Goal: Information Seeking & Learning: Learn about a topic

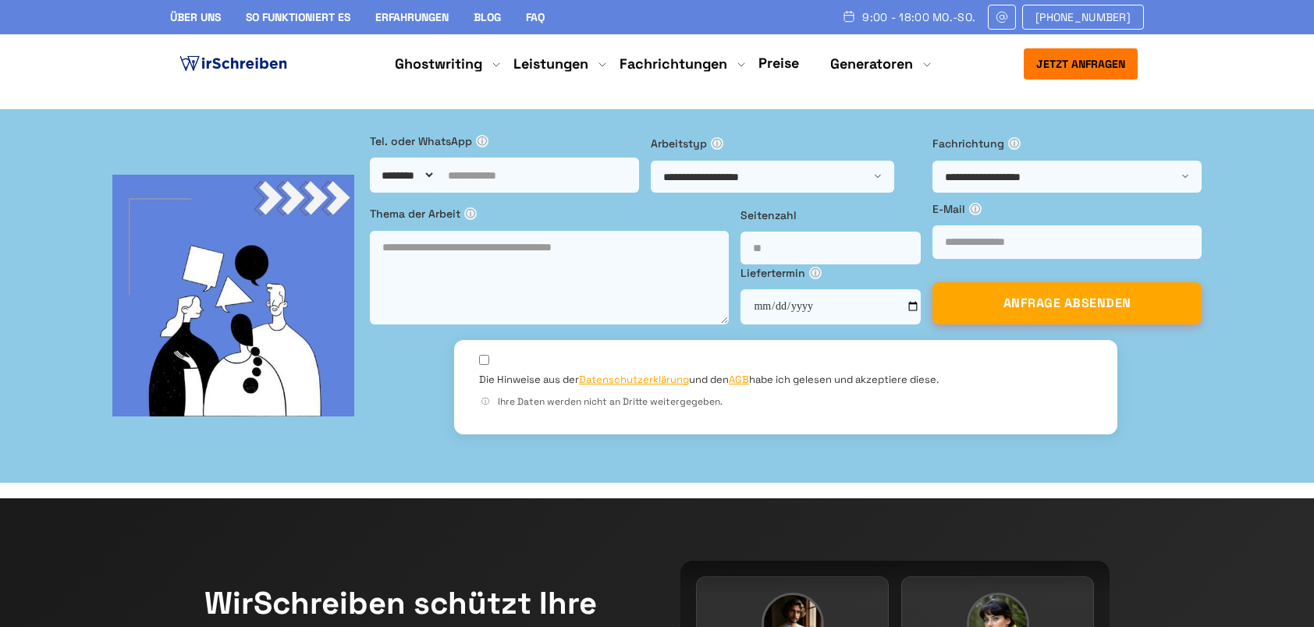
click at [777, 62] on link "Preise" at bounding box center [778, 63] width 41 height 18
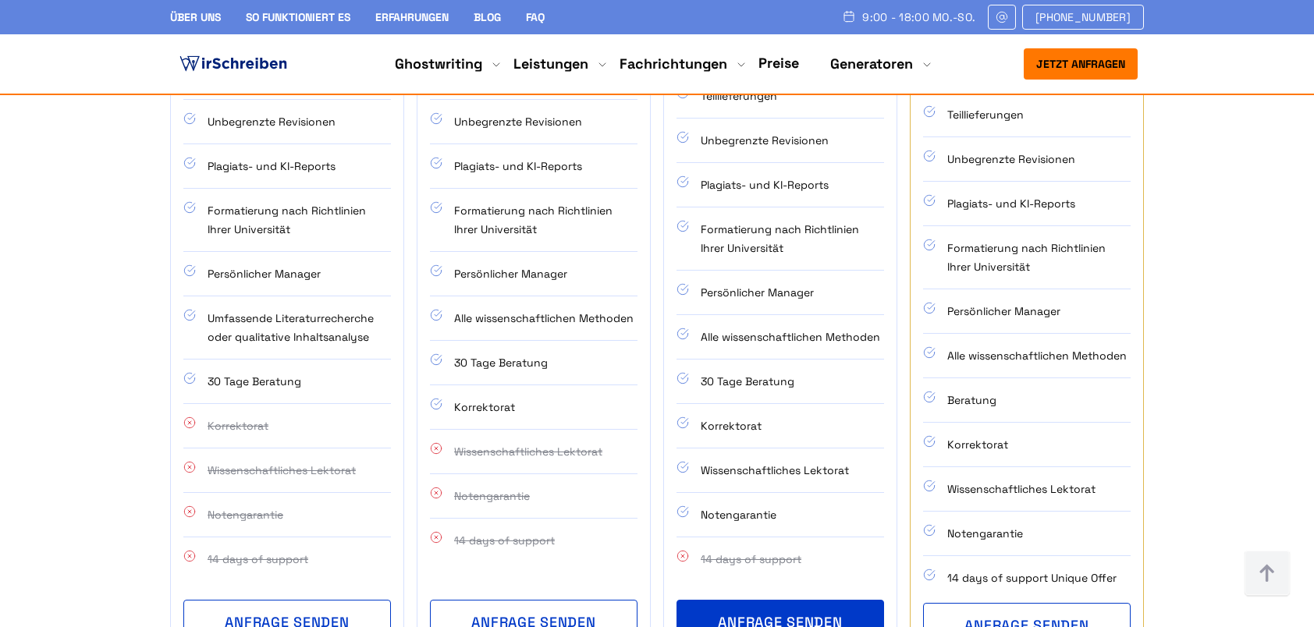
scroll to position [1014, 0]
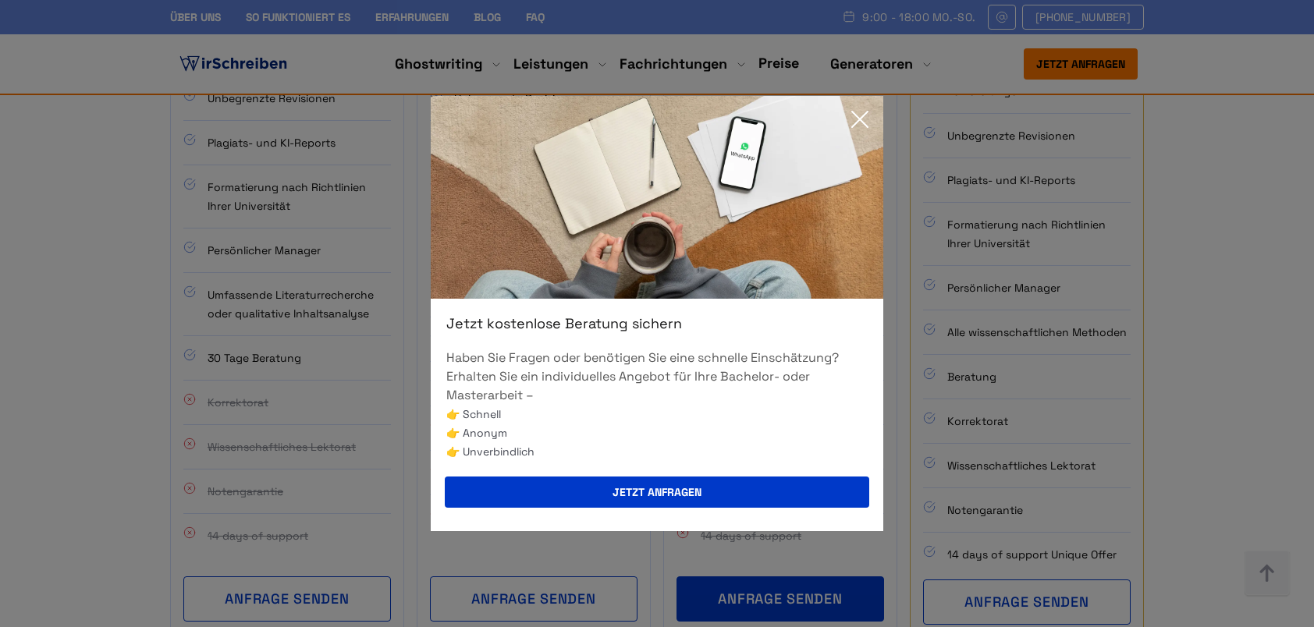
click at [863, 115] on icon at bounding box center [860, 120] width 16 height 16
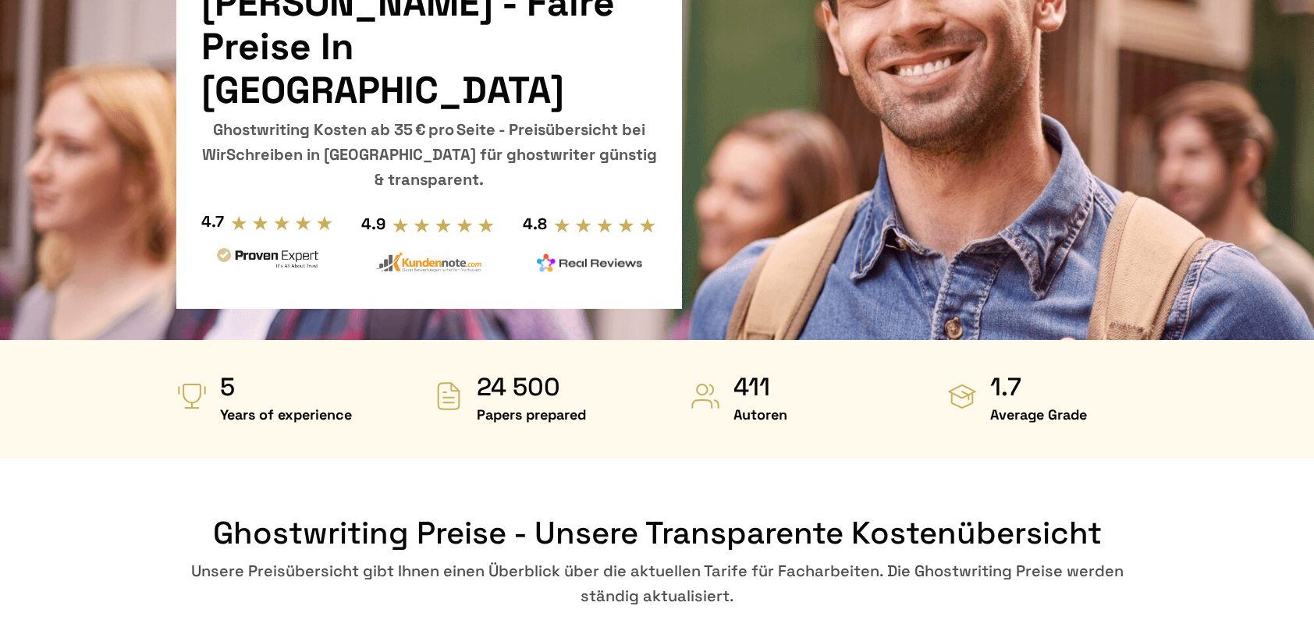
scroll to position [312, 0]
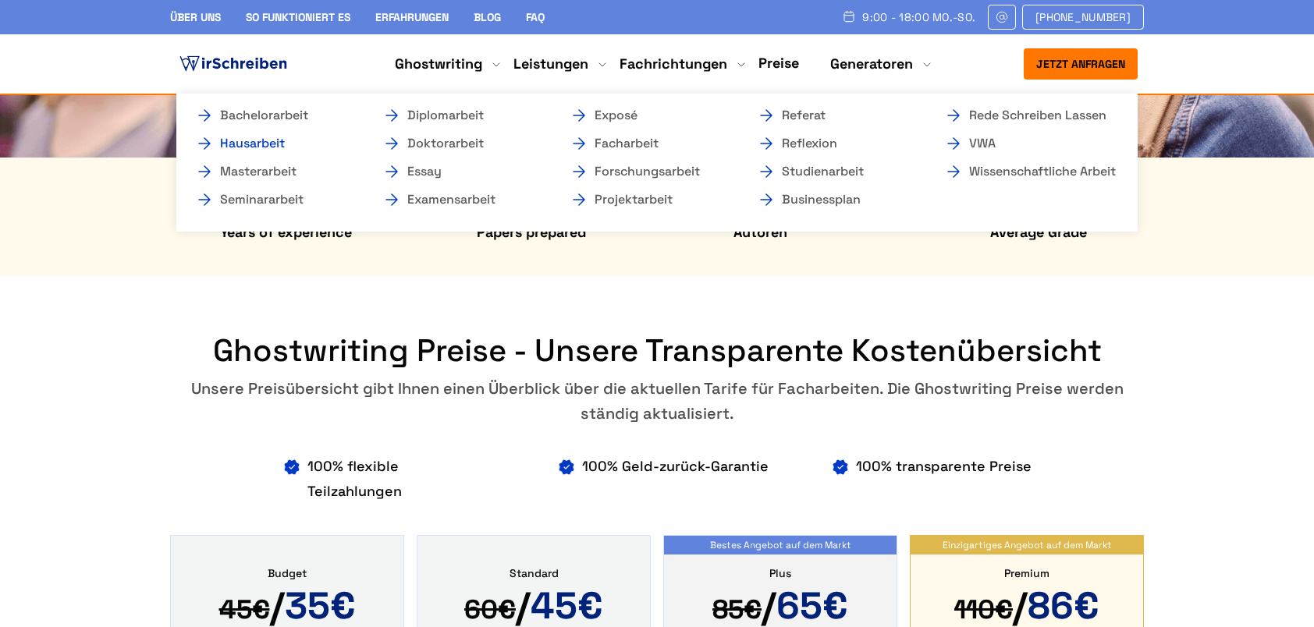
click at [252, 139] on link "Hausarbeit" at bounding box center [273, 143] width 156 height 19
